Goal: Information Seeking & Learning: Learn about a topic

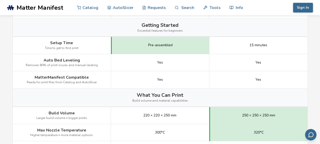
scroll to position [99, 0]
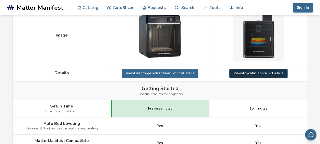
click at [257, 74] on link "View Anycubic Kobra S1 Details" at bounding box center [258, 73] width 58 height 8
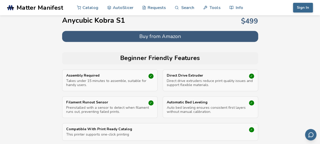
scroll to position [158, 0]
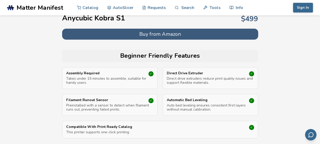
click at [257, 74] on div "Direct Drive Extruder Direct drive extruders reduce print quality issues and su…" at bounding box center [210, 78] width 95 height 22
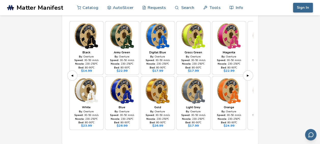
scroll to position [712, 0]
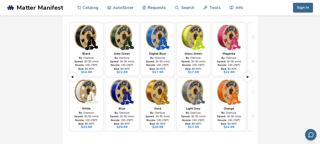
click at [248, 76] on button "▶" at bounding box center [248, 77] width 10 height 10
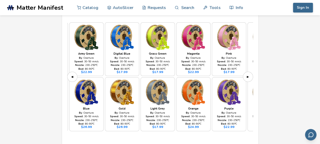
click at [249, 75] on button "▶" at bounding box center [248, 77] width 10 height 10
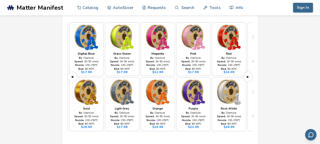
click at [249, 75] on button "▶" at bounding box center [248, 77] width 10 height 10
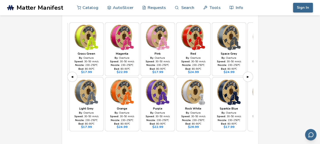
click at [249, 75] on button "▶" at bounding box center [248, 77] width 10 height 10
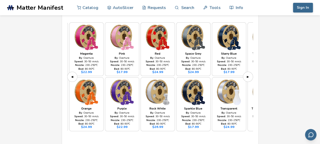
click at [249, 75] on button "▶" at bounding box center [248, 77] width 10 height 10
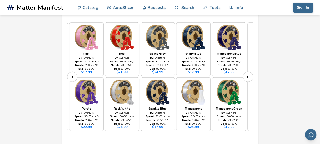
click at [249, 75] on button "▶" at bounding box center [248, 77] width 10 height 10
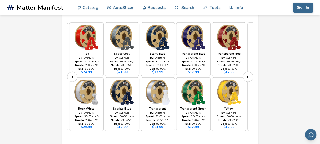
click at [249, 75] on button "▶" at bounding box center [248, 77] width 10 height 10
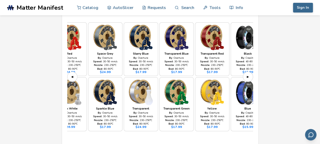
scroll to position [0, 250]
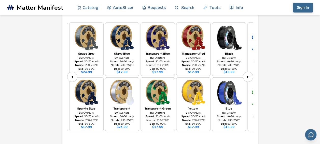
click at [249, 76] on button "▶" at bounding box center [248, 77] width 10 height 10
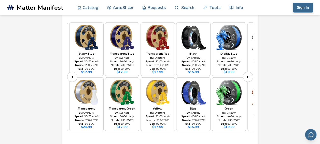
click at [249, 76] on button "▶" at bounding box center [248, 77] width 10 height 10
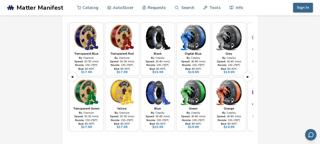
click at [249, 76] on button "▶" at bounding box center [248, 77] width 10 height 10
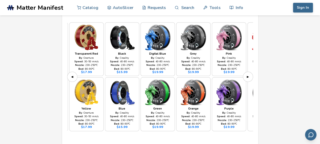
click at [249, 76] on button "▶" at bounding box center [248, 77] width 10 height 10
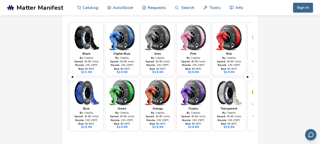
click at [248, 72] on button "▶" at bounding box center [248, 77] width 10 height 10
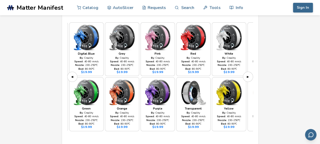
click at [247, 72] on button "▶" at bounding box center [248, 77] width 10 height 10
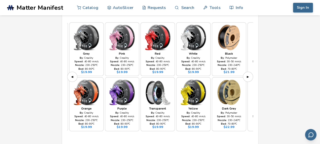
click at [247, 72] on button "▶" at bounding box center [248, 77] width 10 height 10
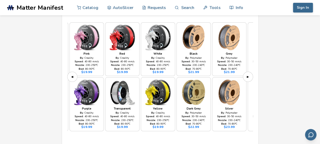
scroll to position [0, 499]
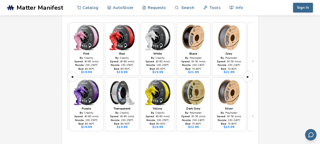
click at [247, 72] on button "▶" at bounding box center [248, 77] width 10 height 10
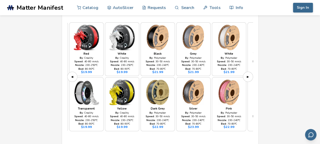
click at [247, 72] on button "▶" at bounding box center [248, 77] width 10 height 10
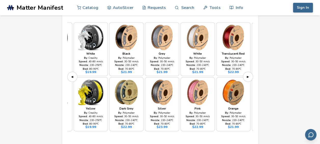
scroll to position [0, 570]
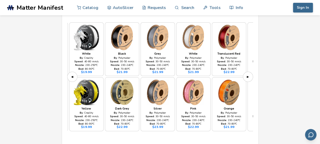
click at [247, 68] on div "Black By: Overture Speed: 30 - 50 mm/s Nozzle: 230 - 250 °C Bed: 80 - 90 °C $ 1…" at bounding box center [160, 76] width 186 height 113
click at [247, 72] on button "▶" at bounding box center [248, 77] width 10 height 10
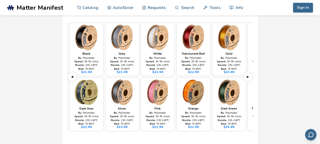
click at [247, 72] on button "▶" at bounding box center [248, 77] width 10 height 10
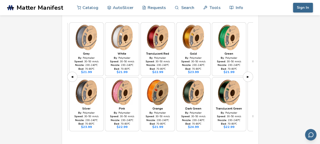
click at [247, 72] on button "▶" at bounding box center [248, 77] width 10 height 10
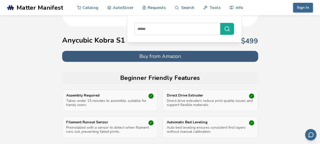
scroll to position [0, 0]
